Goal: Task Accomplishment & Management: Complete application form

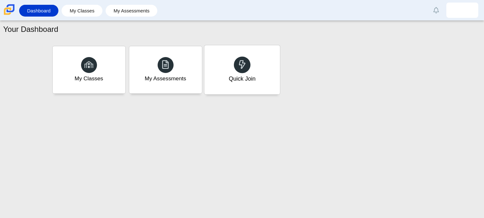
click at [263, 75] on div "Quick Join" at bounding box center [242, 69] width 76 height 49
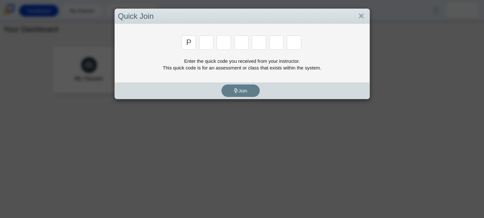
type input "p"
type input "2"
type input "p"
type input "b"
type input "t"
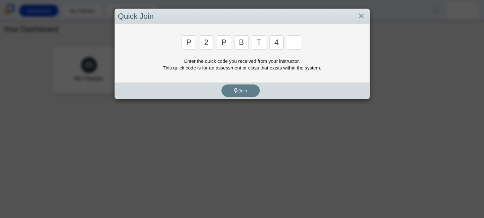
type input "4"
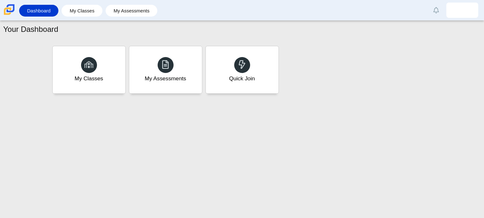
type input "9"
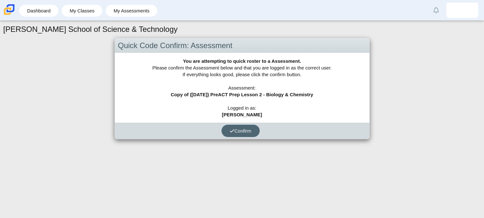
click at [244, 127] on button "Confirm" at bounding box center [240, 131] width 38 height 12
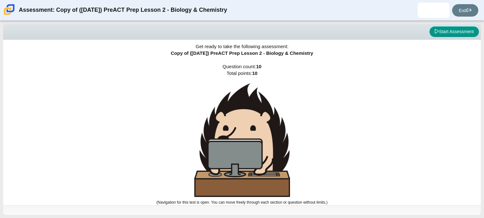
scroll to position [4, 0]
click at [455, 31] on button "Start Assessment" at bounding box center [453, 31] width 49 height 11
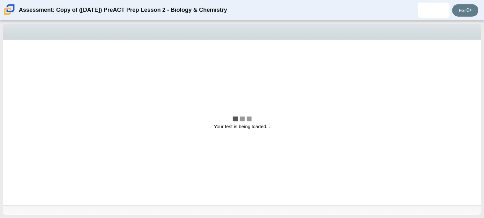
scroll to position [0, 0]
select select "88c27e0d-eae0-4ba9-ac20-9160ce6547ef"
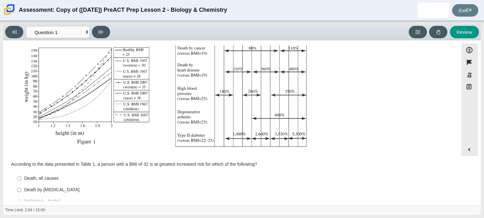
scroll to position [135, 0]
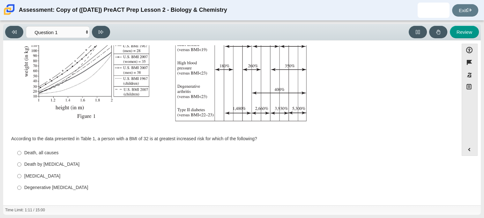
click at [28, 181] on label "Type II [MEDICAL_DATA] II [MEDICAL_DATA]" at bounding box center [231, 175] width 437 height 11
click at [21, 181] on input "Type II [MEDICAL_DATA] II [MEDICAL_DATA]" at bounding box center [19, 175] width 4 height 11
radio input "true"
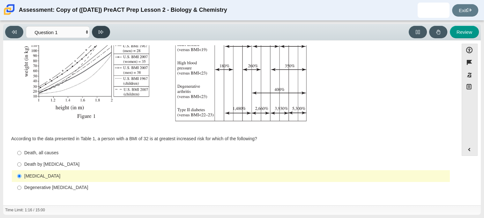
click at [100, 28] on button at bounding box center [101, 32] width 18 height 12
select select "f31ee183-ab53-48c9-9374-3a18949ab500"
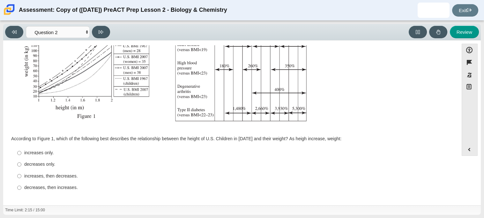
click at [47, 190] on div "decreases, then increases." at bounding box center [235, 188] width 423 height 6
click at [21, 190] on input "decreases, then increases. decreases, then increases." at bounding box center [19, 187] width 4 height 11
radio input "true"
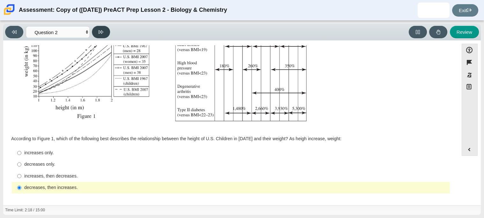
click at [101, 30] on icon at bounding box center [100, 32] width 5 height 5
select select "45e82964-709e-4180-9336-970e18221224"
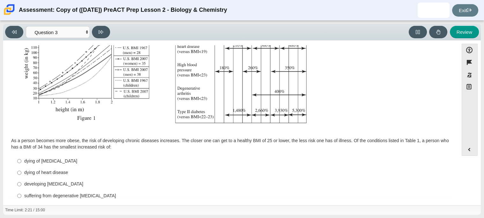
scroll to position [142, 0]
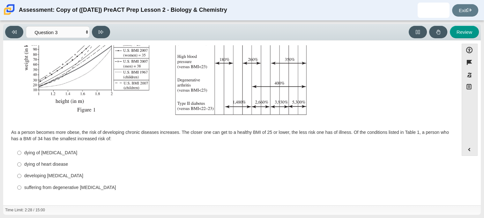
click at [40, 150] on div "dying of [MEDICAL_DATA]" at bounding box center [235, 153] width 423 height 6
click at [21, 150] on input "dying of [MEDICAL_DATA] dying of [MEDICAL_DATA]" at bounding box center [19, 152] width 4 height 11
radio input "true"
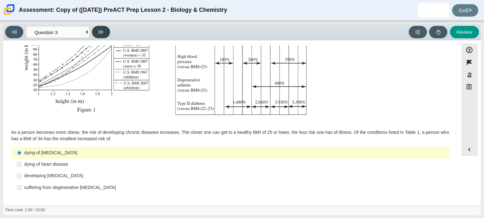
click at [106, 34] on button at bounding box center [101, 32] width 18 height 12
select select "71dcacfe-cf8b-4cdc-be22-b82c8aec5da2"
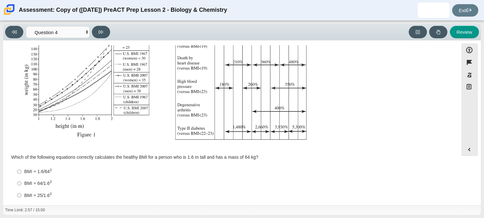
scroll to position [136, 0]
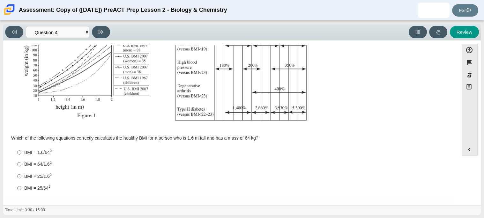
click at [36, 159] on label "BMI = 64/1.6 2 BMI = 64/1.62" at bounding box center [231, 164] width 437 height 12
click at [21, 159] on input "BMI = 64/1.6 2 BMI = 64/1.62" at bounding box center [19, 164] width 4 height 12
radio input "true"
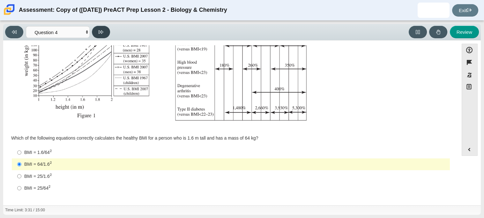
click at [105, 36] on button at bounding box center [101, 32] width 18 height 12
select select "c6558c8b-086a-4b4c-b582-9428309971ba"
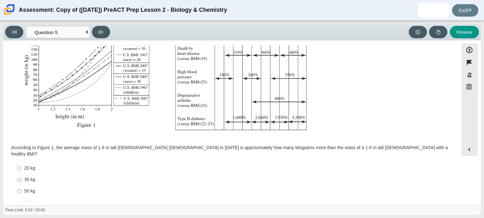
scroll to position [135, 0]
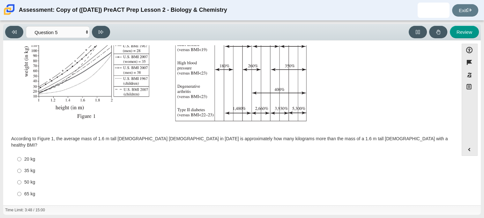
click at [37, 191] on div "65 kg" at bounding box center [235, 194] width 423 height 6
click at [21, 188] on input "65 kg 65 kg" at bounding box center [19, 193] width 4 height 11
radio input "true"
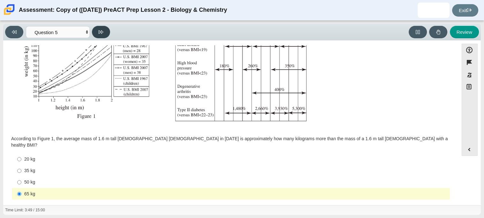
click at [96, 35] on button at bounding box center [101, 32] width 18 height 12
select select "74d98ab6-2529-481e-9250-4e9263ec31cd"
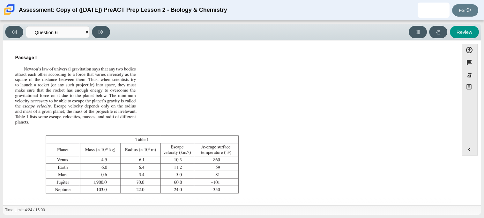
scroll to position [73, 0]
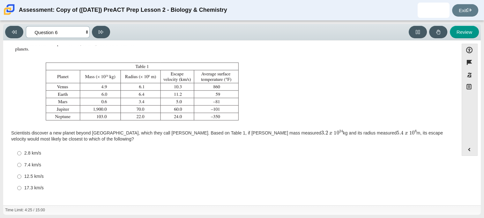
click at [58, 29] on select "Questions Question 1 Question 2 Question 3 Question 4 Question 5 Question 6 Que…" at bounding box center [58, 32] width 64 height 12
click at [138, 107] on img "Assessment items" at bounding box center [126, 50] width 229 height 145
click at [33, 160] on label "7.4 km/s 7.4 km/s" at bounding box center [231, 164] width 437 height 11
click at [21, 160] on input "7.4 km/s 7.4 km/s" at bounding box center [19, 164] width 4 height 11
radio input "true"
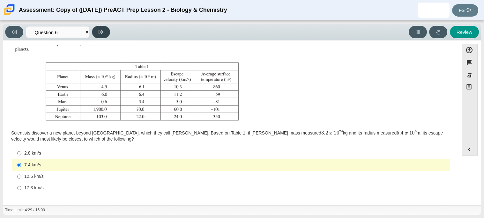
click at [99, 33] on icon at bounding box center [100, 32] width 5 height 5
select select "31694628-7769-4744-9964-d3ed6115c03c"
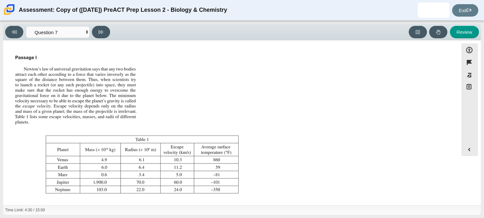
scroll to position [67, 0]
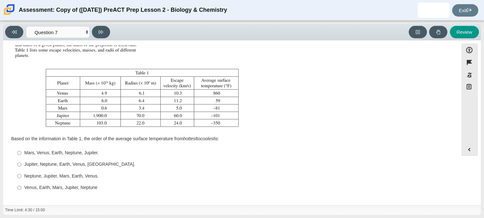
click at [43, 157] on label "Mars, Venus, Earth, Neptune, Jupiter. Mars, Venus, Earth, Neptune, Jupiter." at bounding box center [231, 152] width 437 height 11
click at [21, 157] on input "Mars, Venus, Earth, Neptune, Jupiter. Mars, Venus, Earth, Neptune, Jupiter." at bounding box center [19, 152] width 4 height 11
radio input "true"
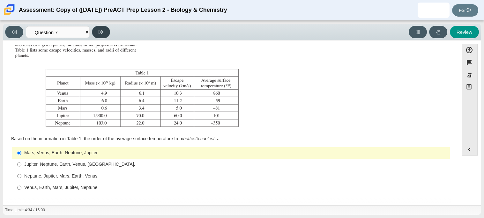
click at [100, 37] on button at bounding box center [101, 32] width 18 height 12
select select "02960795-9514-4c41-985f-77b6951c8514"
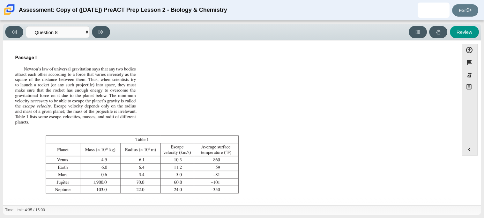
scroll to position [73, 0]
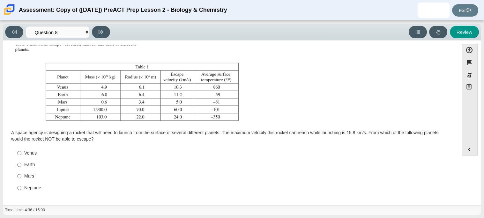
click at [28, 177] on div "Mars" at bounding box center [235, 176] width 423 height 6
click at [21, 177] on input "Mars Mars" at bounding box center [19, 176] width 4 height 11
radio input "true"
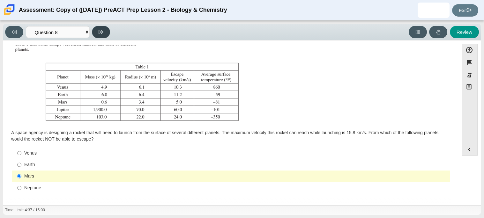
click at [98, 38] on button at bounding box center [101, 32] width 18 height 12
select select "ef19177f-9eb9-441f-a0b9-65cd4e602bb5"
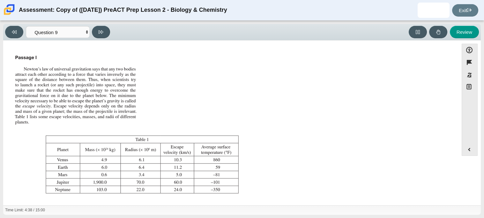
scroll to position [67, 0]
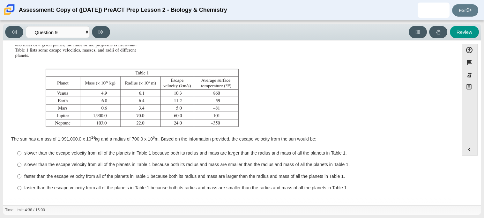
click at [45, 179] on div "faster than the escape velocity from all of the planets in Table 1 because both…" at bounding box center [235, 176] width 423 height 6
click at [21, 179] on input "faster than the escape velocity from all of the planets in Table 1 because both…" at bounding box center [19, 176] width 4 height 11
radio input "true"
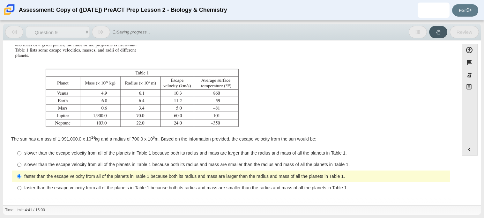
click at [102, 30] on icon at bounding box center [100, 32] width 5 height 4
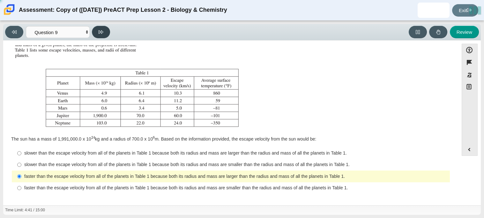
select select "b9bf8baa-c570-4e7d-b5c0-da6c71b27e9c"
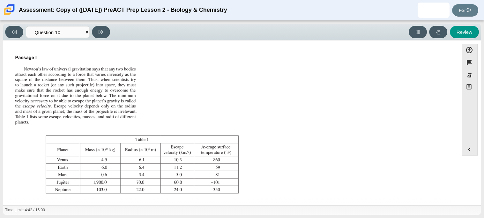
scroll to position [73, 0]
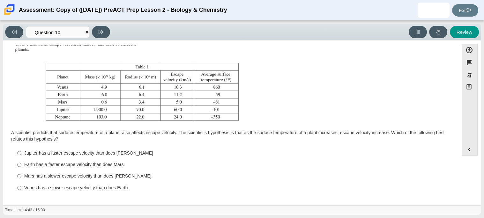
click at [91, 173] on div "Mars has a slower escape velocity than does [PERSON_NAME]." at bounding box center [235, 176] width 423 height 6
click at [21, 173] on input "Mars has a slower escape velocity than does [PERSON_NAME]. [PERSON_NAME] has a …" at bounding box center [19, 176] width 4 height 11
radio input "true"
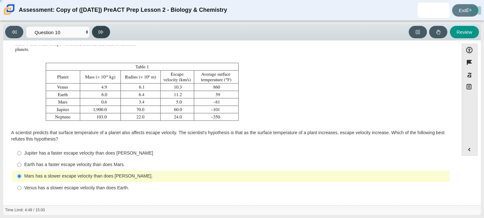
click at [102, 33] on icon at bounding box center [100, 32] width 5 height 5
select select "review"
click at [102, 33] on icon at bounding box center [100, 32] width 5 height 5
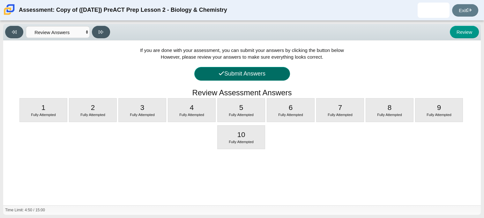
click at [240, 76] on button "Submit Answers" at bounding box center [242, 74] width 96 height 14
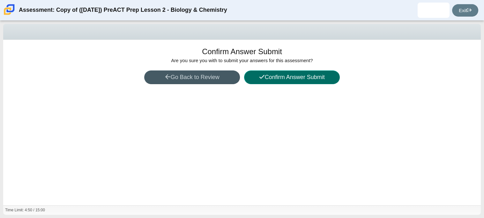
click at [283, 82] on button "Confirm Answer Submit" at bounding box center [292, 77] width 96 height 14
